Goal: Find specific fact: Find specific fact

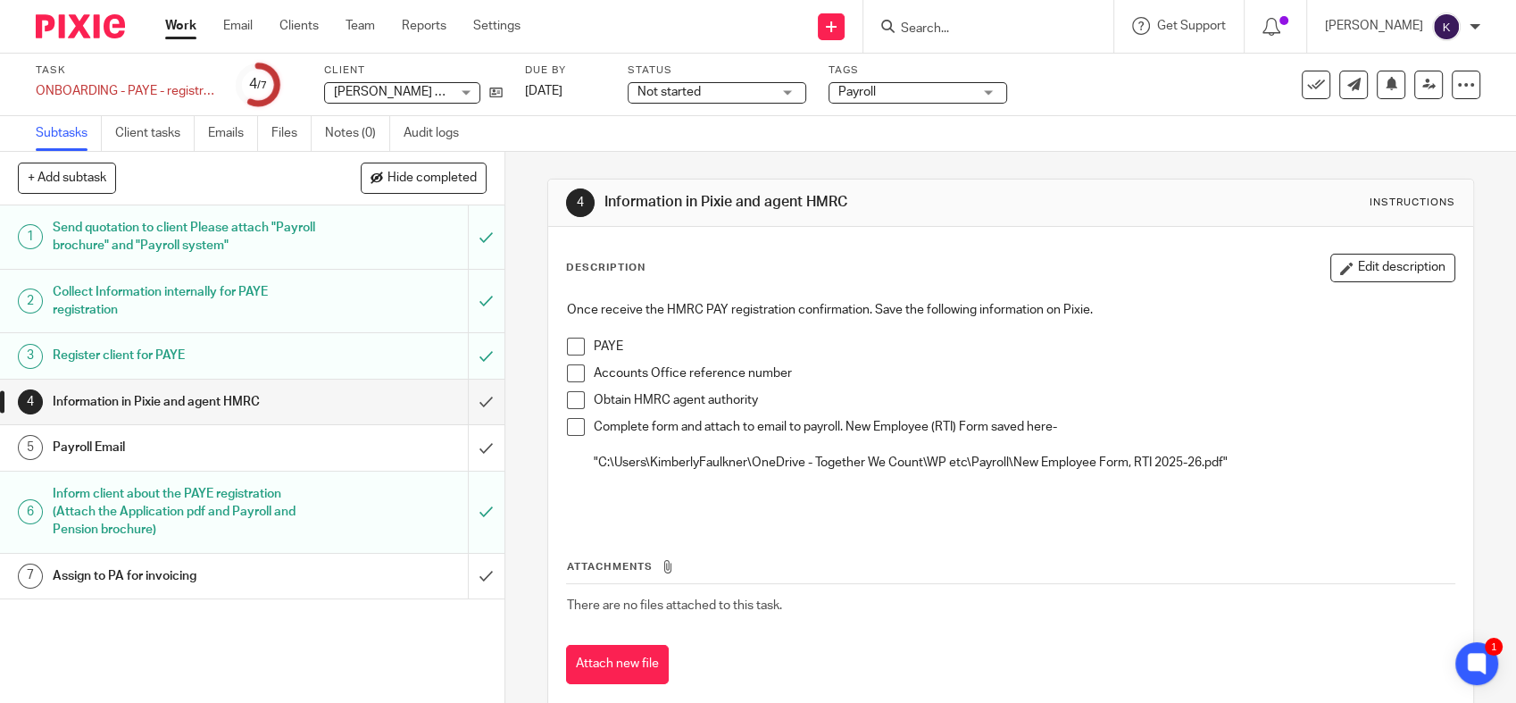
drag, startPoint x: 101, startPoint y: 25, endPoint x: 124, endPoint y: 33, distance: 24.6
click at [101, 25] on img at bounding box center [80, 26] width 89 height 24
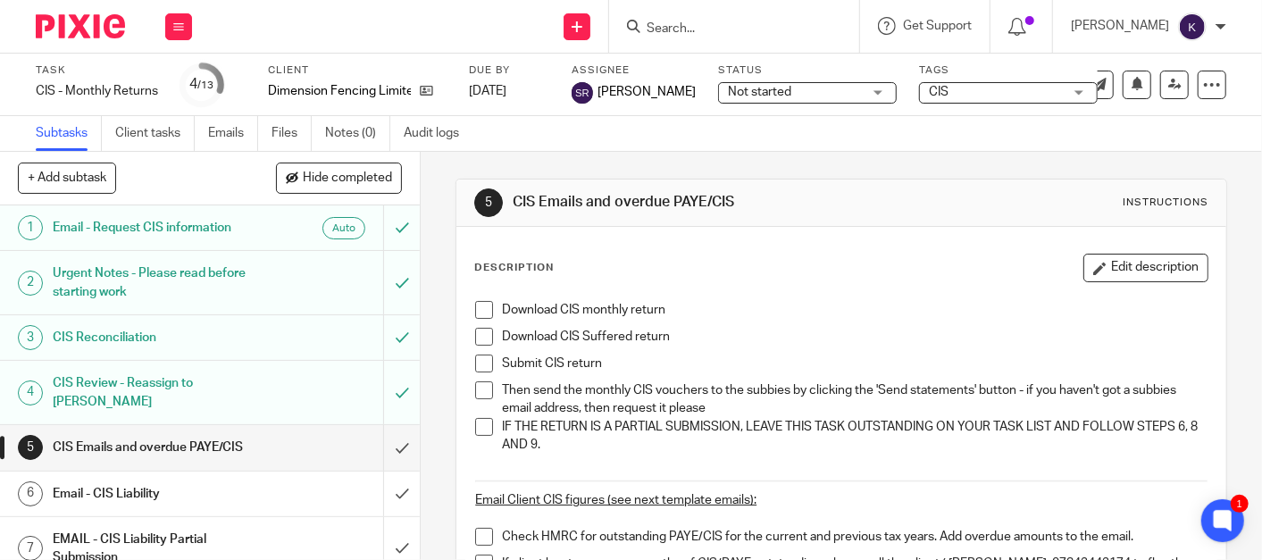
click at [787, 268] on div "Description Edit description" at bounding box center [841, 268] width 734 height 29
click at [132, 31] on div at bounding box center [73, 26] width 147 height 53
click at [112, 30] on img at bounding box center [80, 26] width 89 height 24
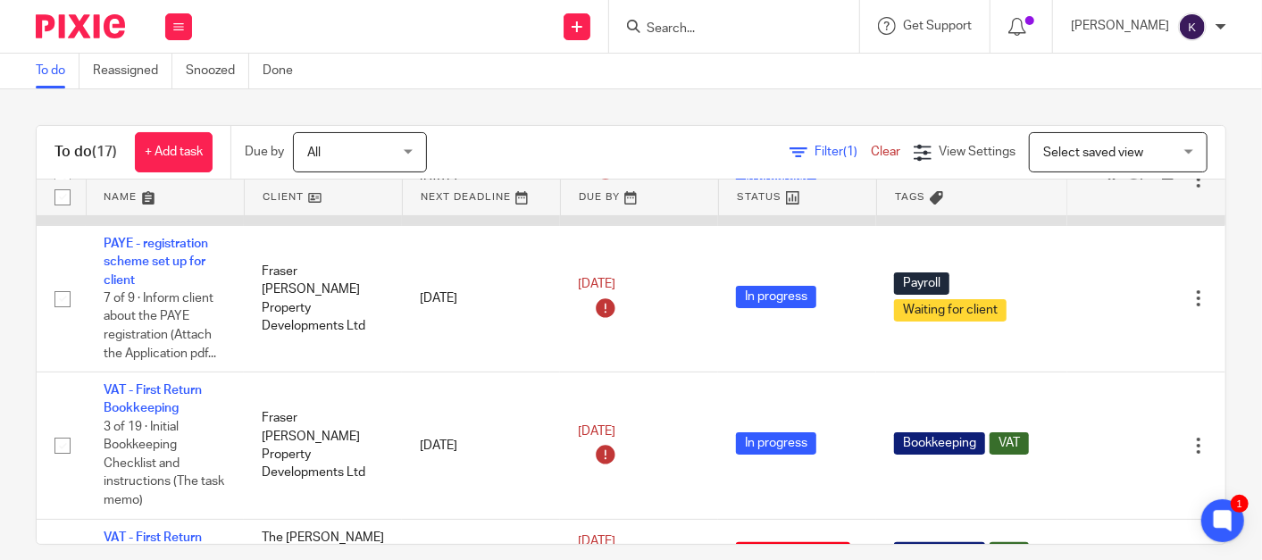
scroll to position [396, 0]
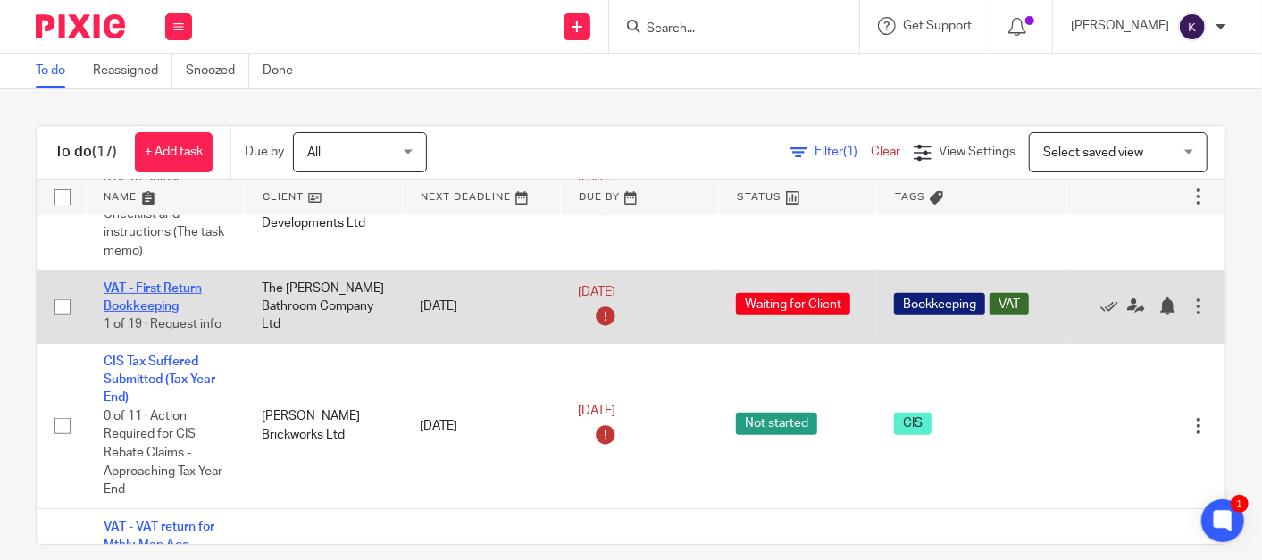
drag, startPoint x: 163, startPoint y: 291, endPoint x: 182, endPoint y: 290, distance: 18.8
click at [163, 291] on link "VAT - First Return Bookkeeping" at bounding box center [153, 297] width 98 height 30
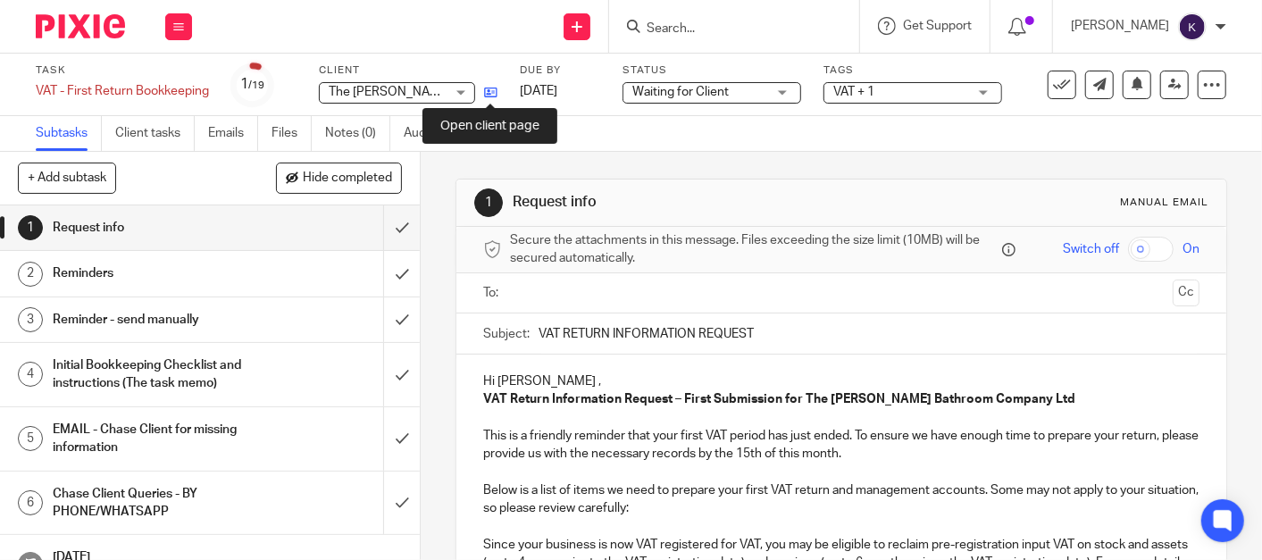
click at [494, 89] on icon at bounding box center [490, 92] width 13 height 13
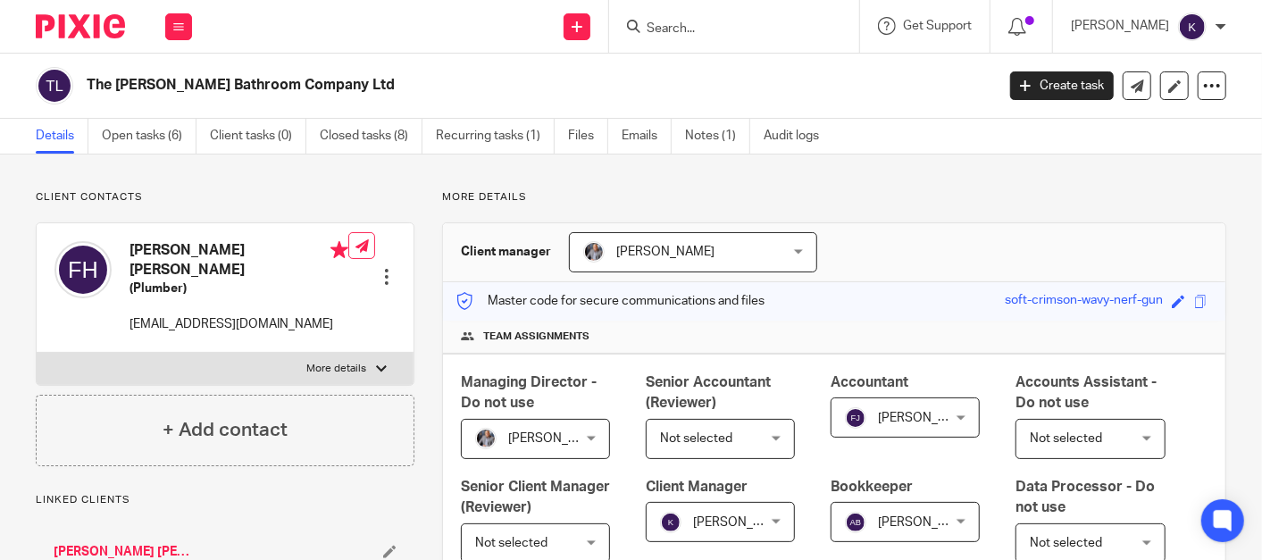
scroll to position [987, 0]
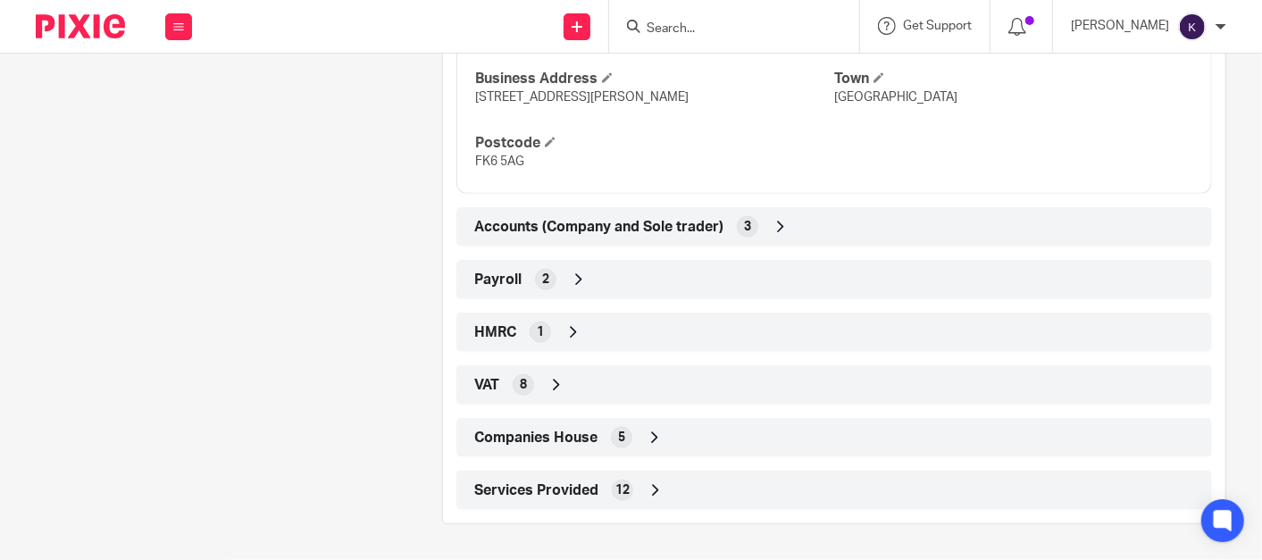
click at [588, 236] on span "Accounts (Company and Sole trader)" at bounding box center [598, 227] width 249 height 19
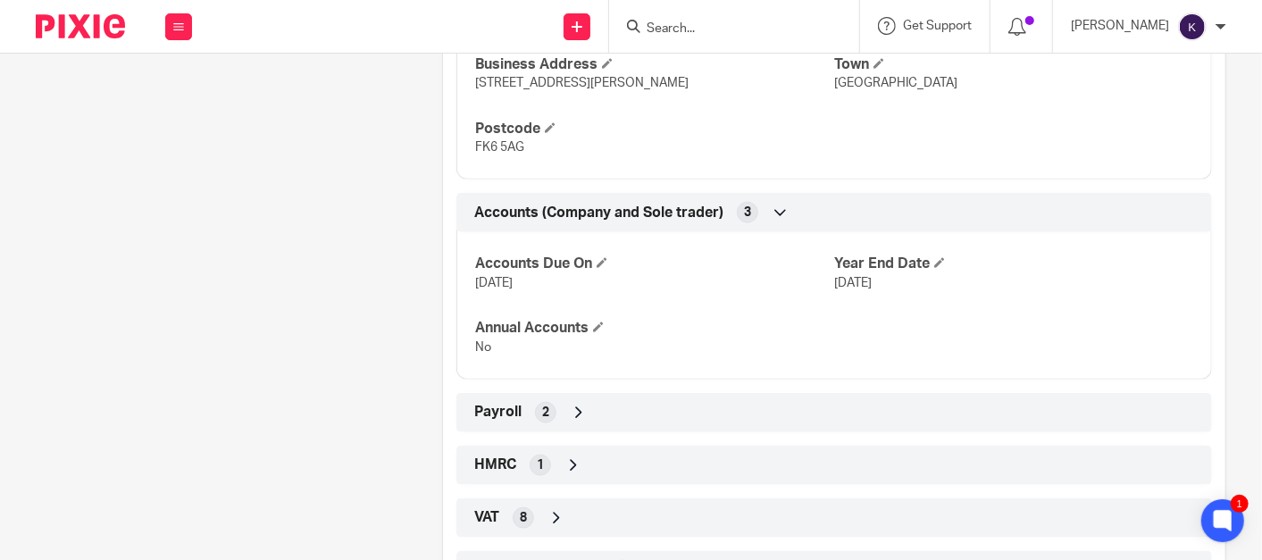
click at [504, 421] on span "Payroll" at bounding box center [497, 412] width 47 height 19
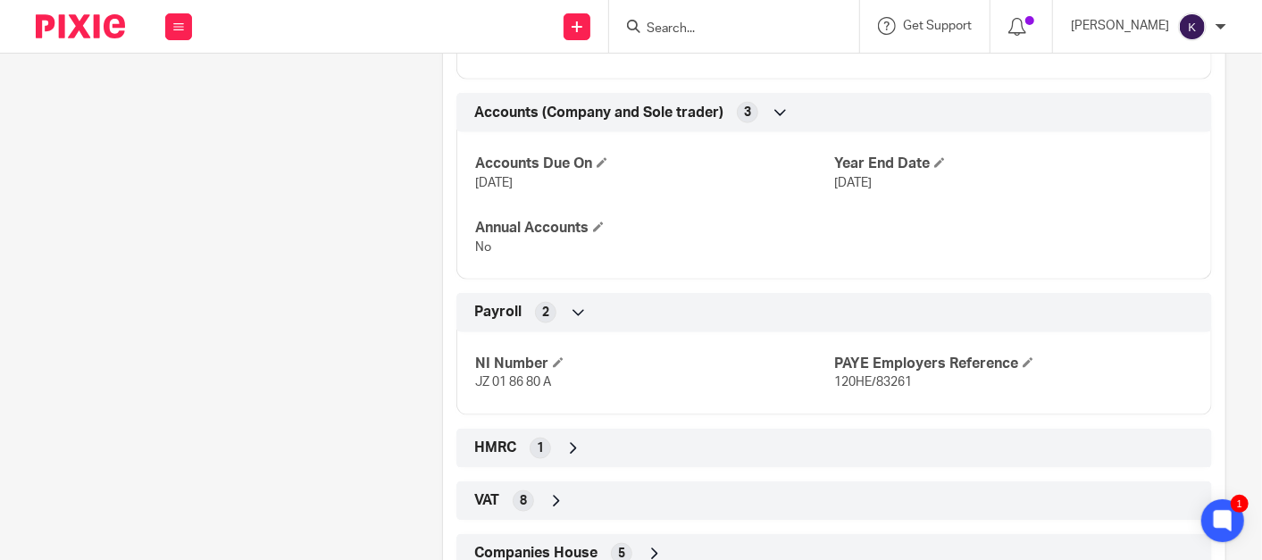
scroll to position [1186, 0]
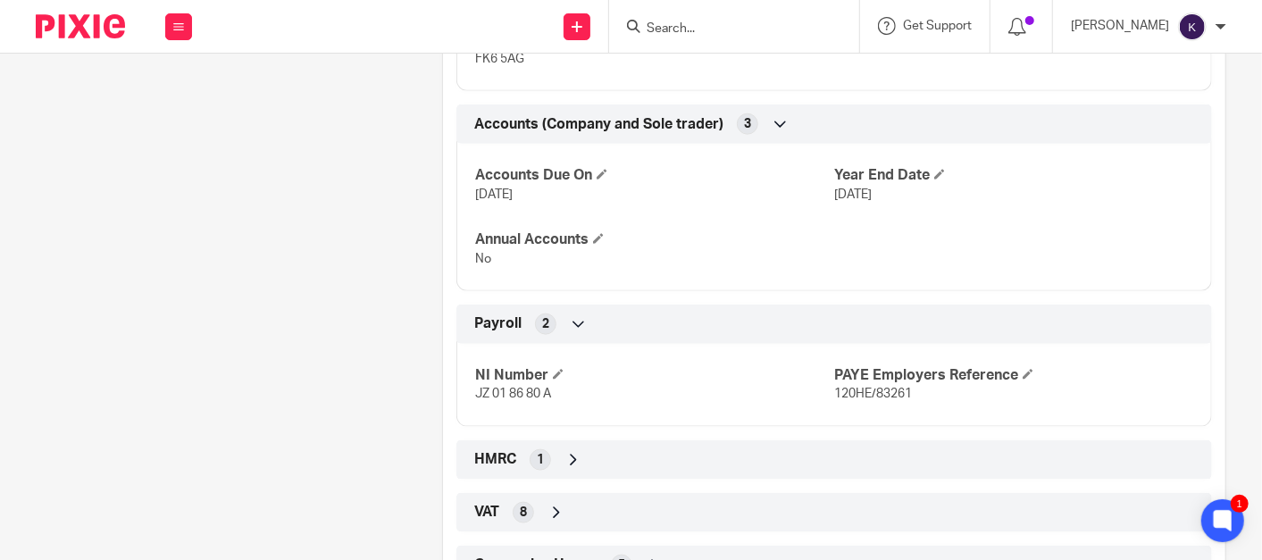
scroll to position [987, 0]
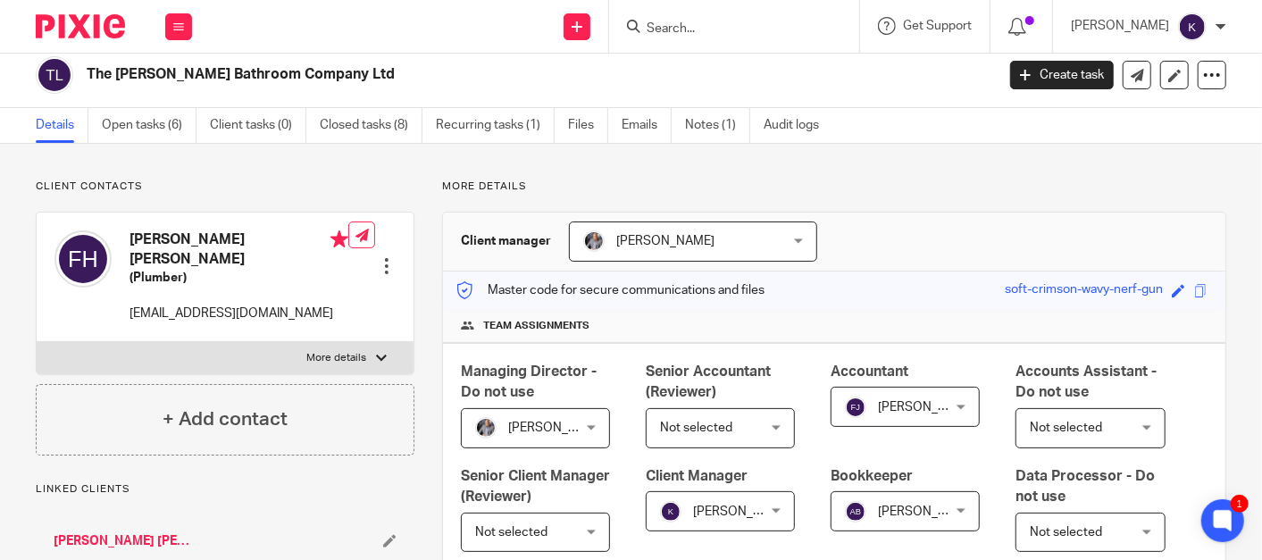
scroll to position [0, 0]
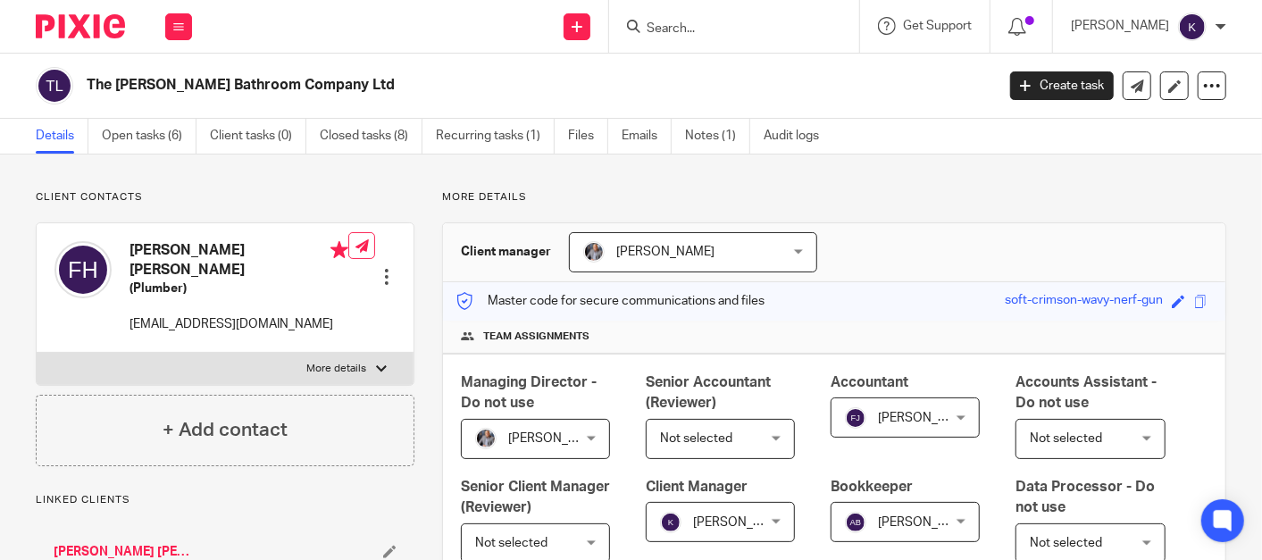
drag, startPoint x: 754, startPoint y: 4, endPoint x: 746, endPoint y: 15, distance: 13.9
click at [754, 4] on div at bounding box center [734, 26] width 250 height 53
click at [745, 19] on form at bounding box center [740, 26] width 190 height 22
click at [740, 17] on form at bounding box center [740, 26] width 190 height 22
click at [742, 29] on input "Search" at bounding box center [725, 29] width 161 height 16
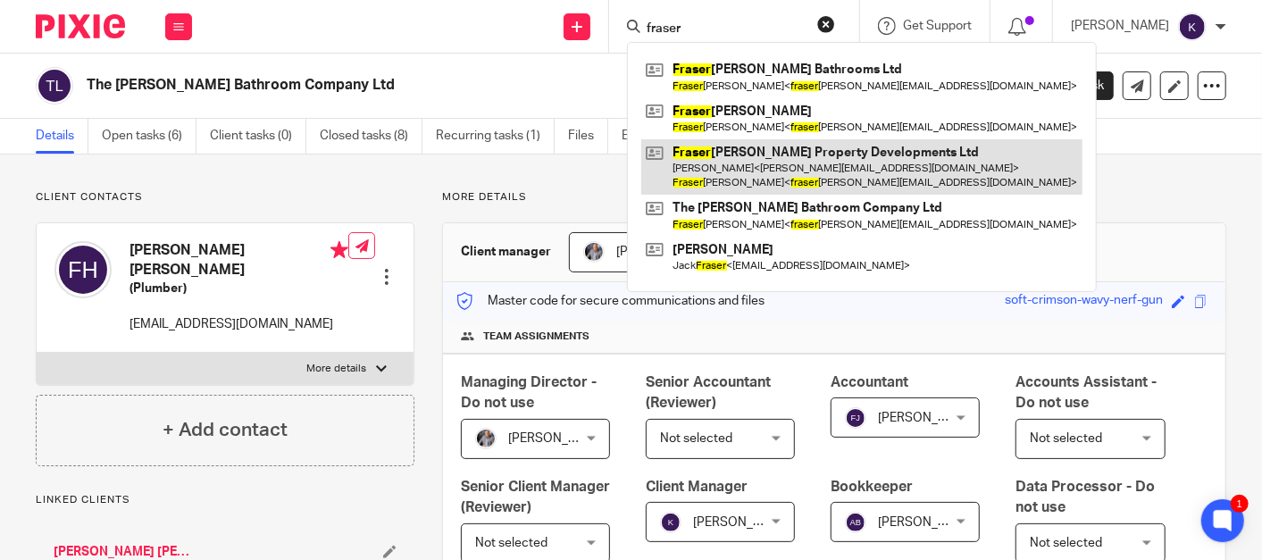
type input "fraser"
click at [823, 152] on link at bounding box center [861, 166] width 441 height 55
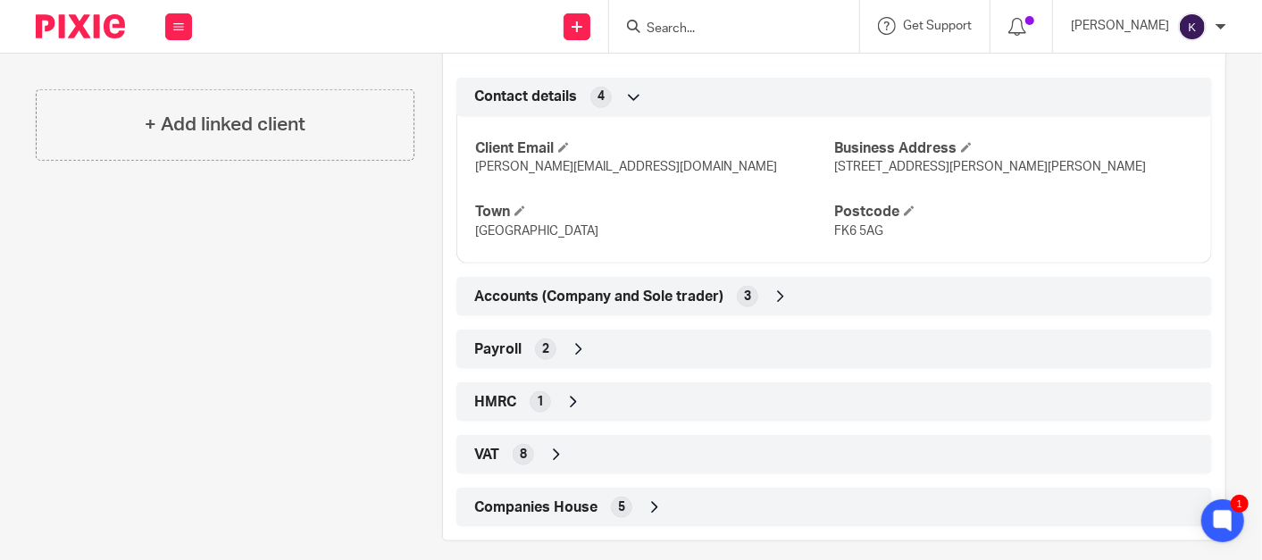
scroll to position [852, 0]
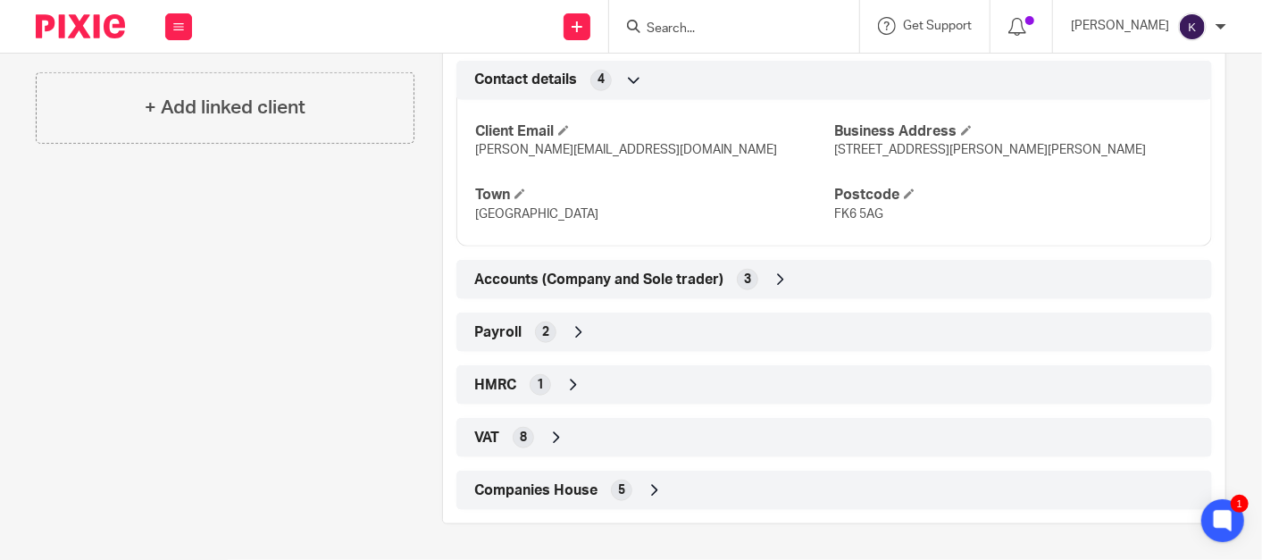
click at [570, 328] on icon at bounding box center [579, 332] width 18 height 18
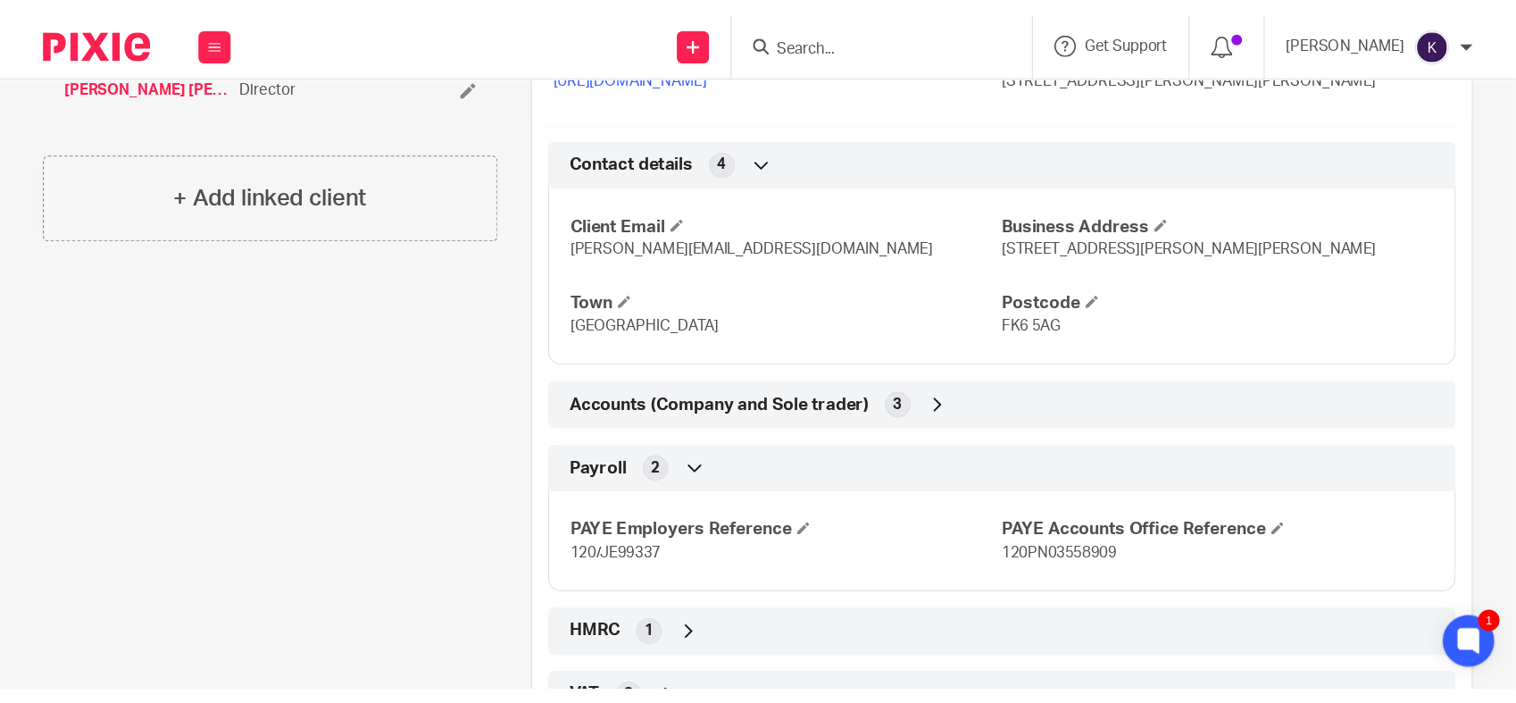
scroll to position [793, 0]
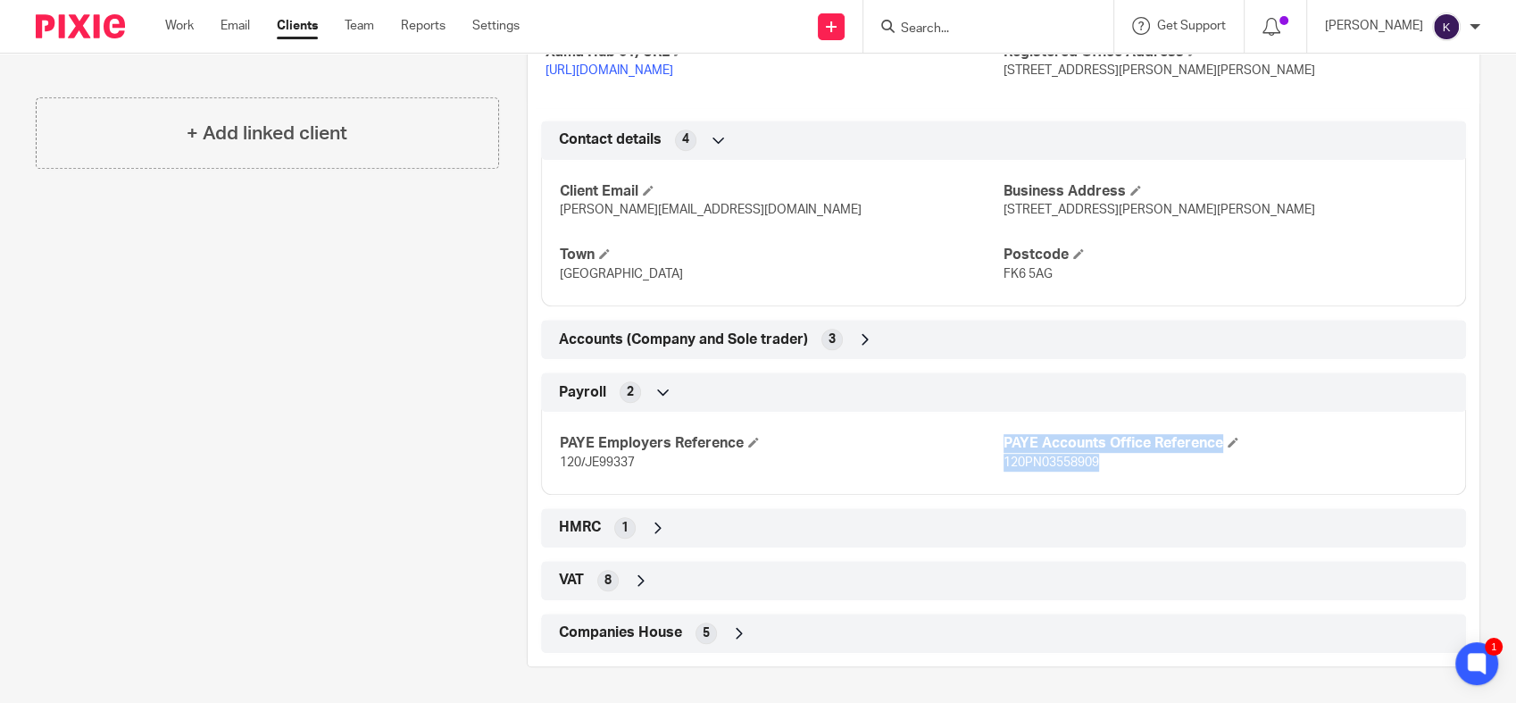
drag, startPoint x: 1108, startPoint y: 468, endPoint x: 991, endPoint y: 466, distance: 117.0
click at [991, 466] on div "PAYE Employers Reference 120/JE99337 PAYE Accounts Office Reference 120PN035589…" at bounding box center [1003, 446] width 925 height 96
drag, startPoint x: 991, startPoint y: 466, endPoint x: 1026, endPoint y: 461, distance: 35.2
click at [1026, 461] on span "120PN03558909" at bounding box center [1052, 462] width 96 height 13
click at [1080, 468] on span "120PN03558909" at bounding box center [1052, 462] width 96 height 13
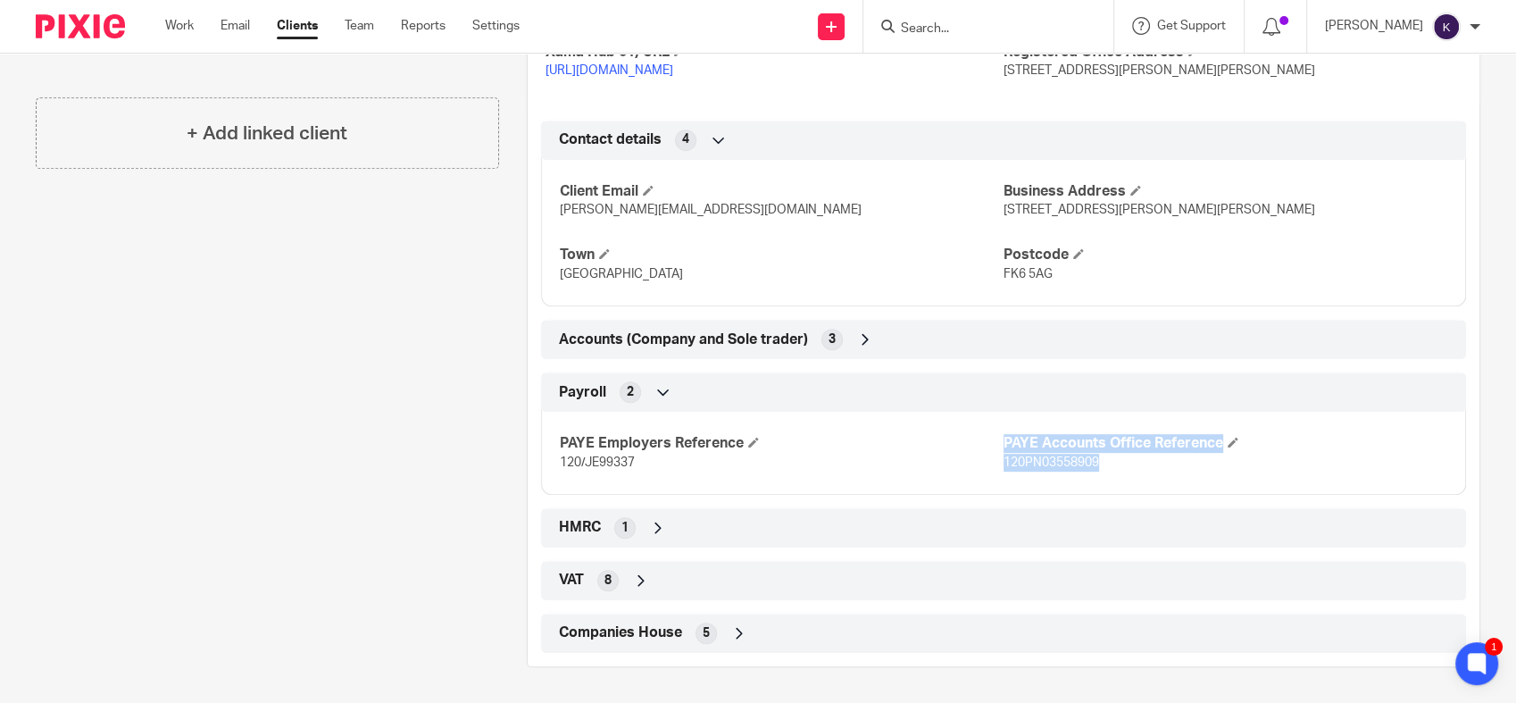
click at [1101, 466] on p "120PN03558909" at bounding box center [1226, 463] width 444 height 18
click at [1107, 469] on p "120PN03558909" at bounding box center [1226, 463] width 444 height 18
click at [1110, 470] on p "120PN03558909" at bounding box center [1226, 463] width 444 height 18
drag, startPoint x: 1110, startPoint y: 470, endPoint x: 1079, endPoint y: 464, distance: 31.7
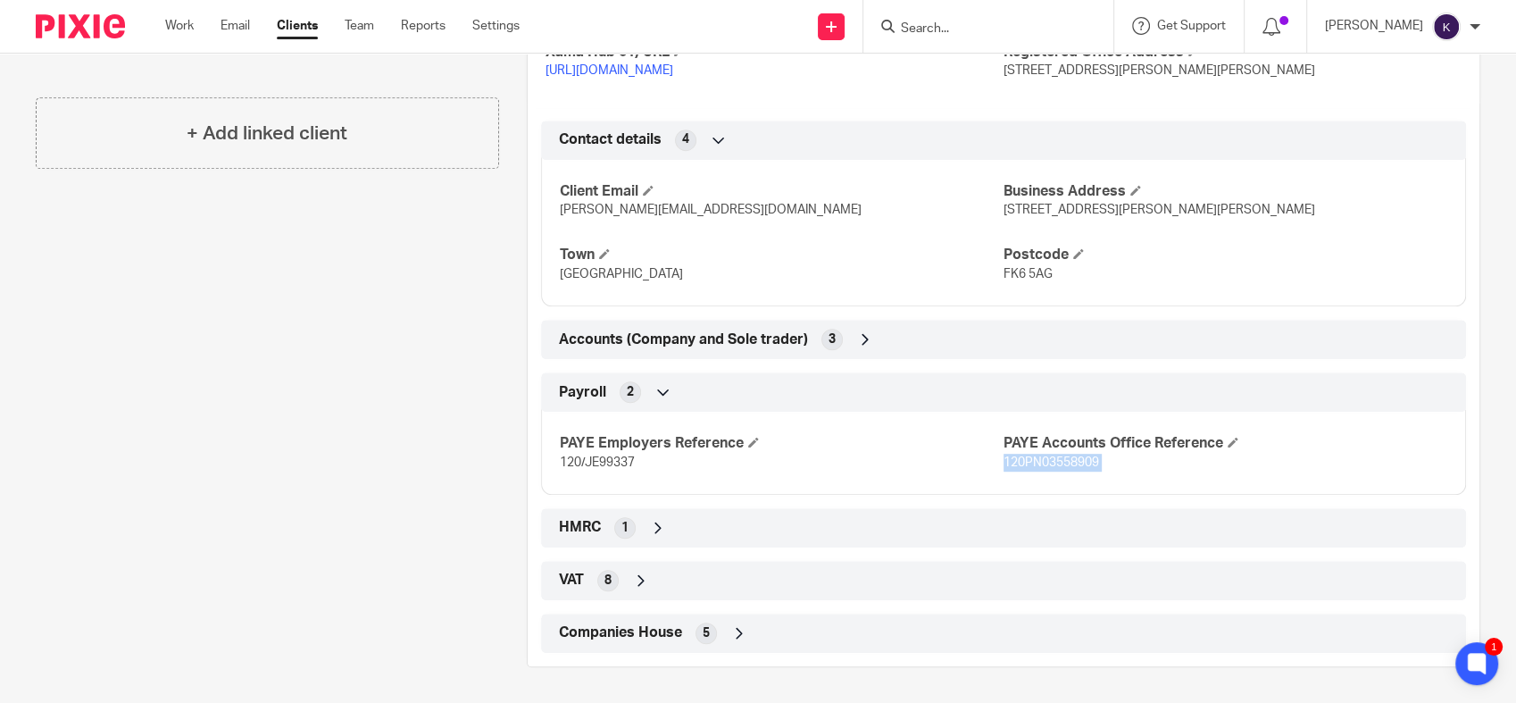
copy p "120PN03558909"
click at [724, 486] on div "PAYE Employers Reference 120/JE99337 PAYE Accounts Office Reference 120PN035589…" at bounding box center [1003, 446] width 925 height 96
drag, startPoint x: 421, startPoint y: 434, endPoint x: 425, endPoint y: 422, distance: 12.1
click at [421, 433] on div "Pinned note Please do not use info@email for financial information- [PERSON_NAM…" at bounding box center [253, 39] width 491 height 1255
